Goal: Navigation & Orientation: Find specific page/section

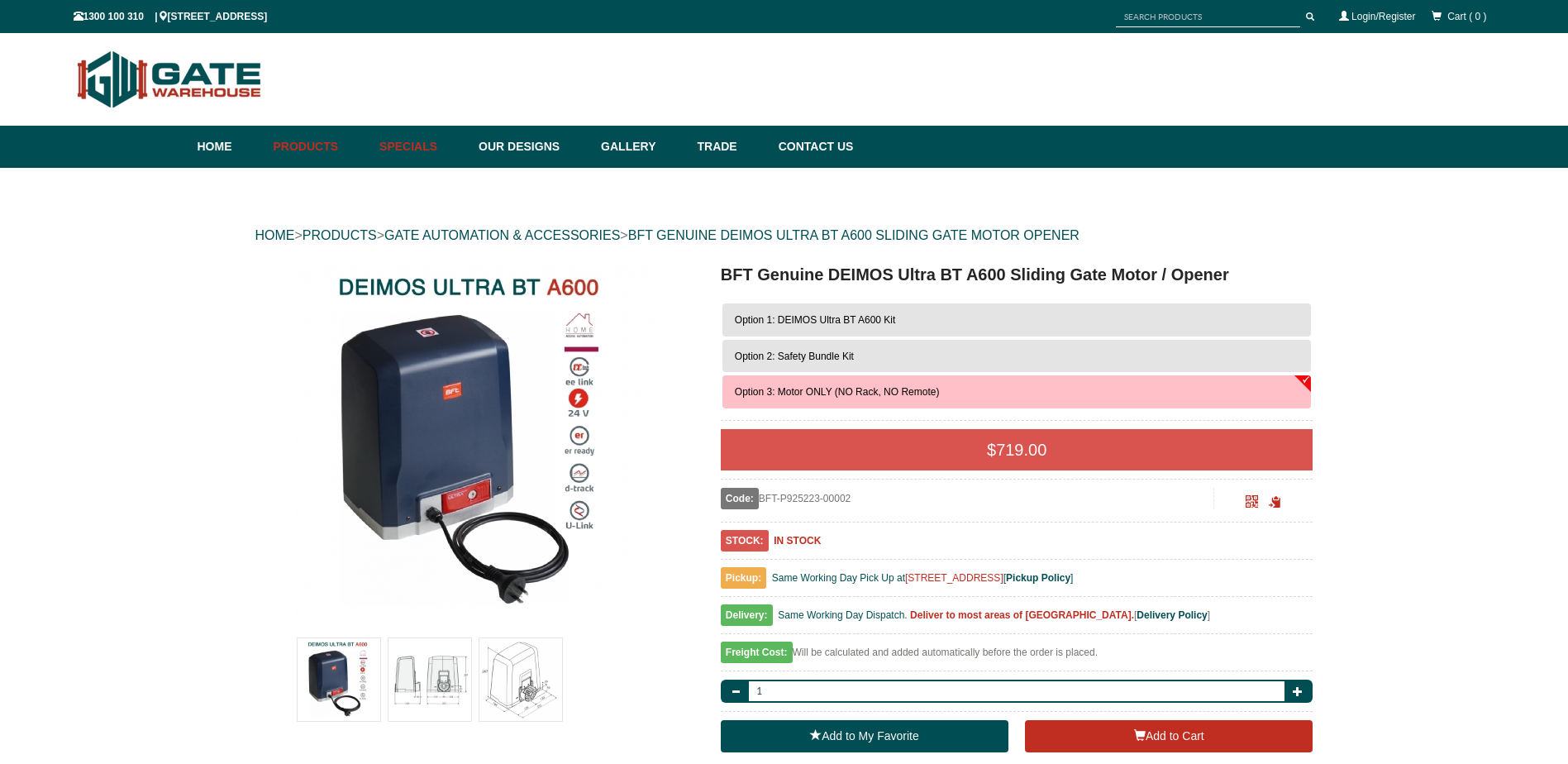
click at [434, 144] on link "Specials" at bounding box center [420, 146] width 99 height 42
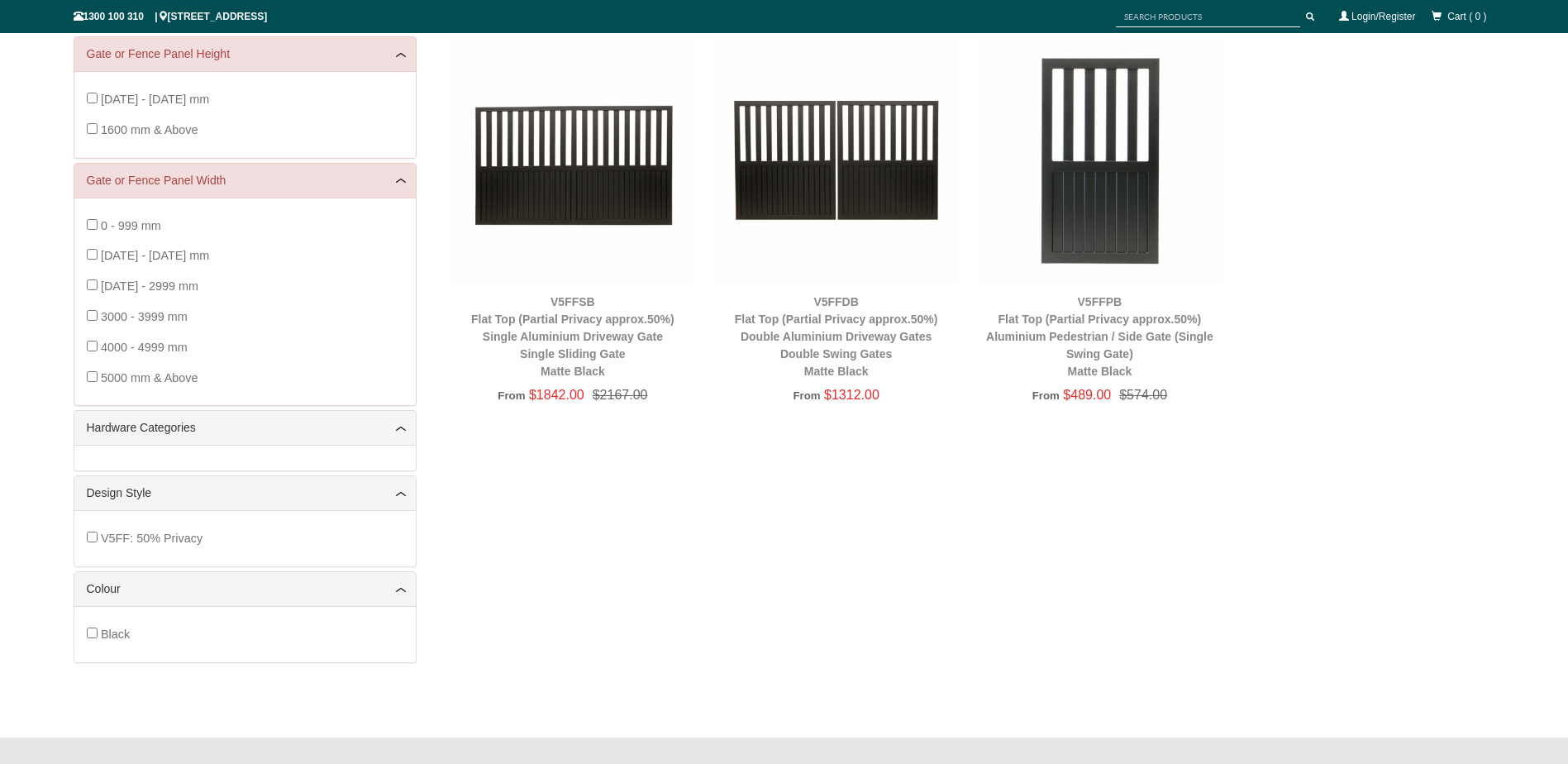
scroll to position [289, 0]
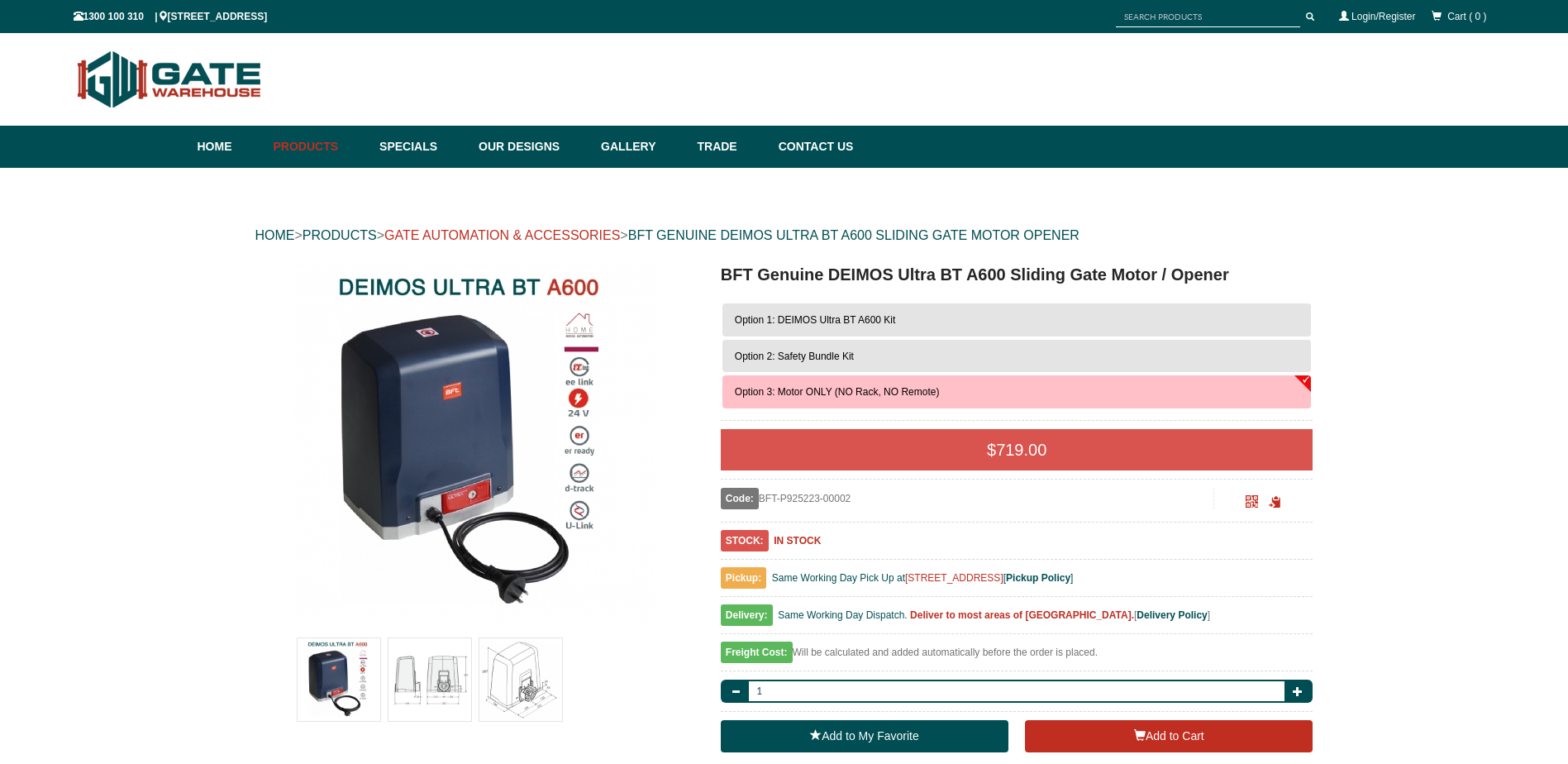
click at [581, 234] on link "GATE AUTOMATION & ACCESSORIES" at bounding box center [502, 235] width 236 height 14
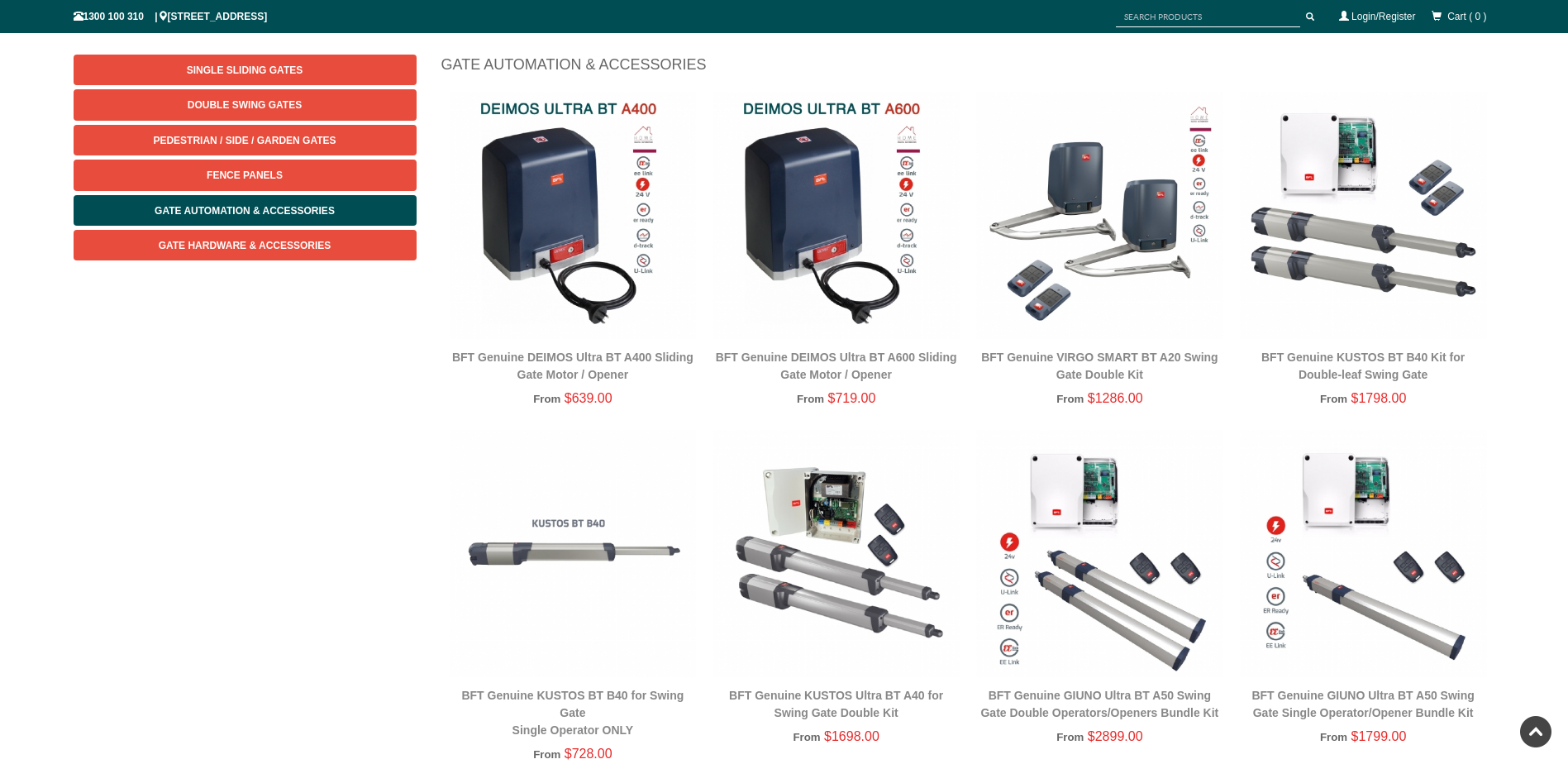
scroll to position [206, 0]
